Goal: Find specific page/section: Find specific page/section

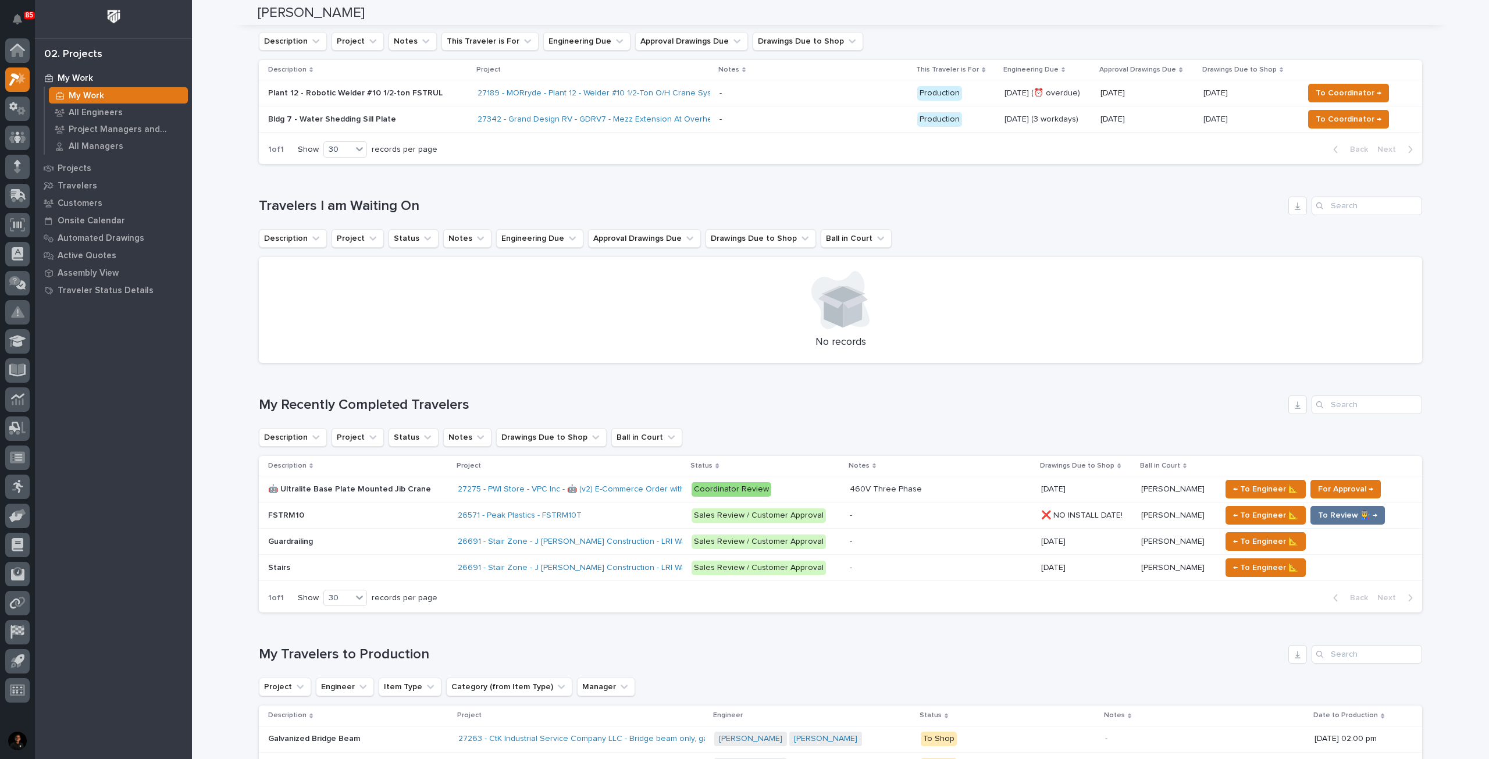
scroll to position [233, 0]
click at [428, 487] on p at bounding box center [358, 489] width 180 height 10
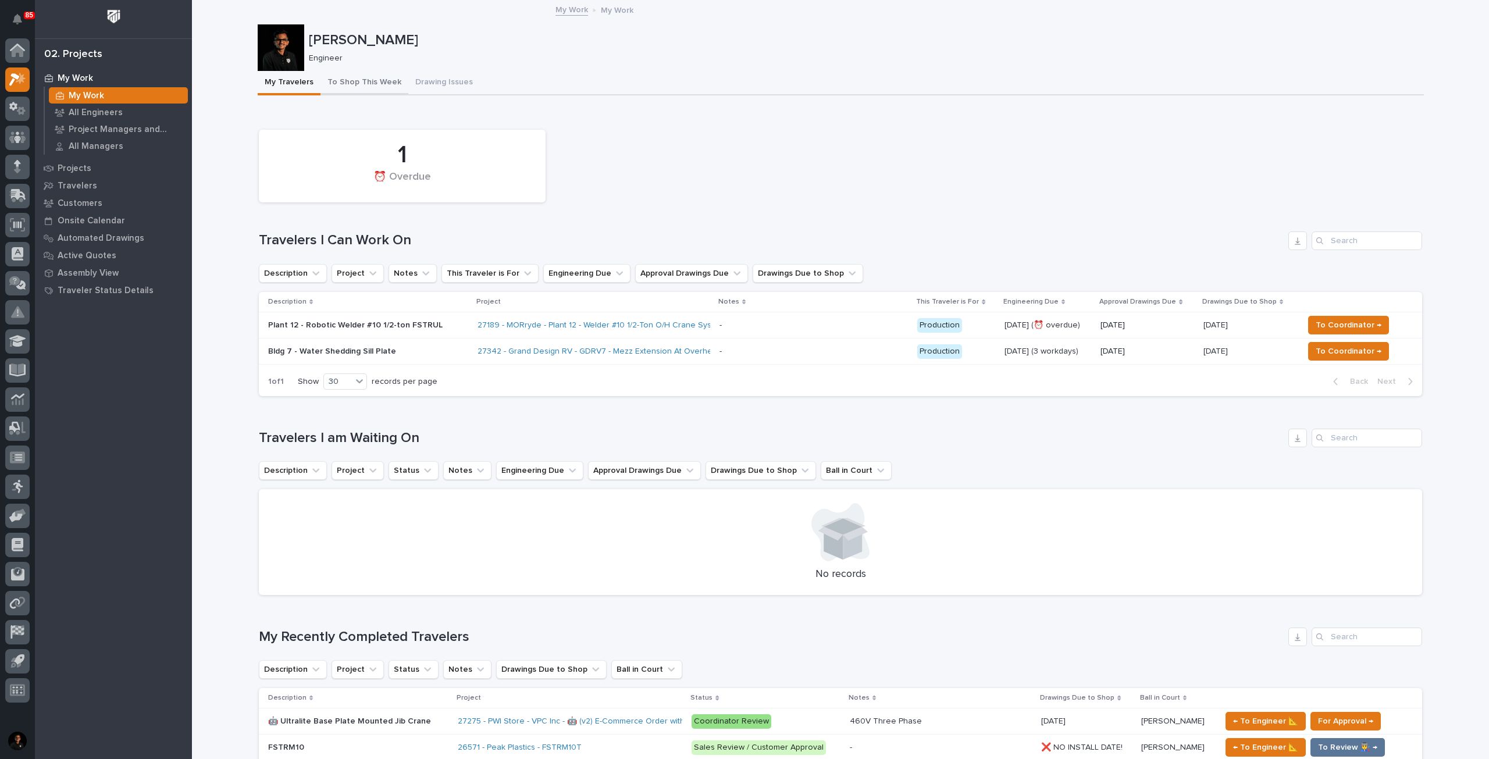
click at [366, 80] on button "To Shop This Week" at bounding box center [365, 83] width 88 height 24
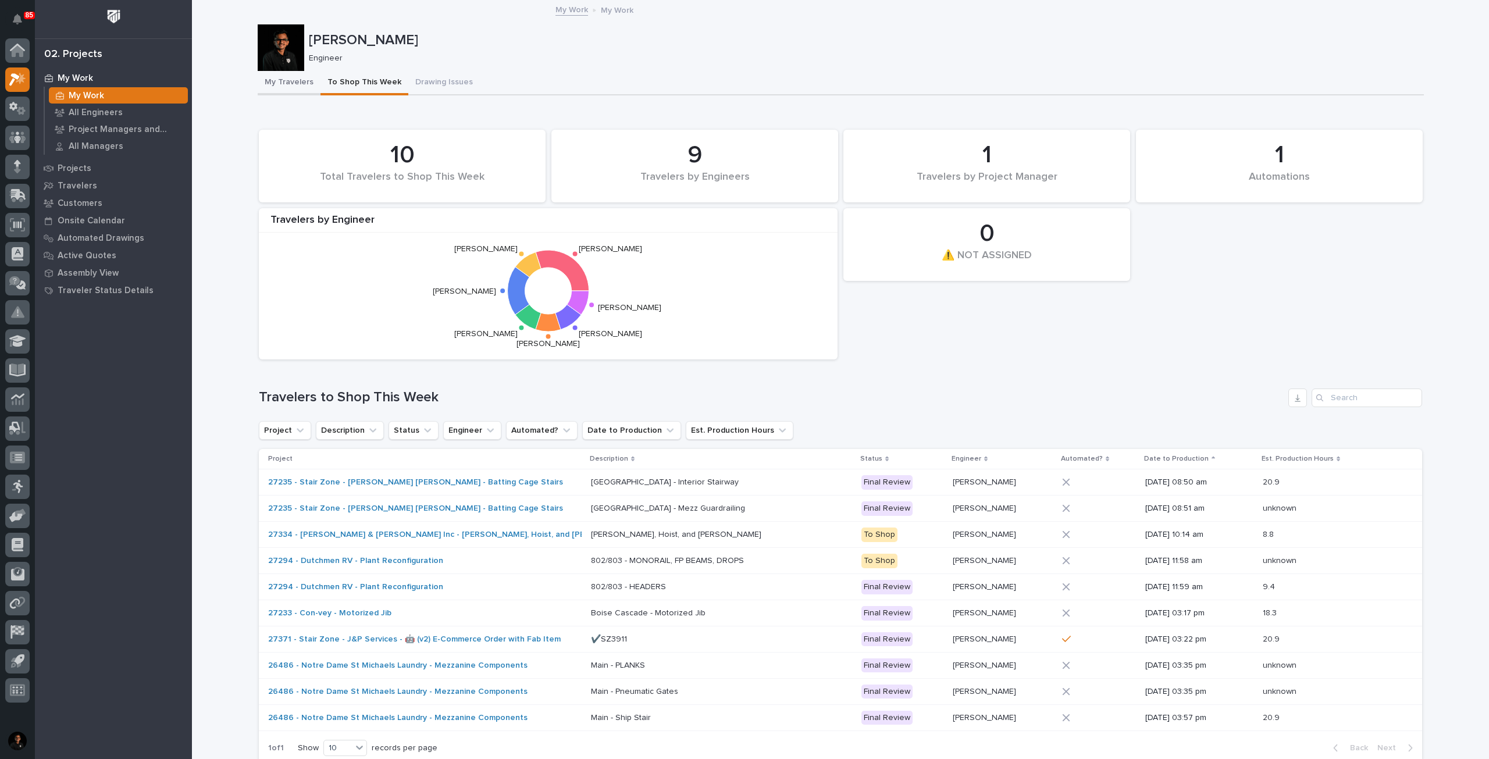
click at [295, 89] on button "My Travelers" at bounding box center [289, 83] width 63 height 24
